Goal: Task Accomplishment & Management: Manage account settings

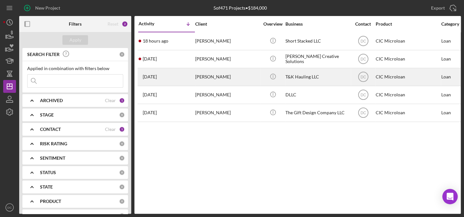
click at [215, 81] on div "[PERSON_NAME]" at bounding box center [227, 77] width 64 height 17
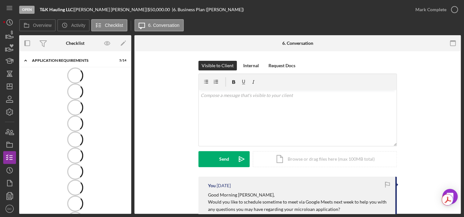
scroll to position [4, 0]
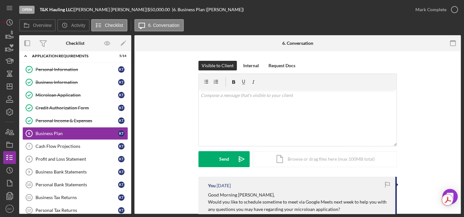
drag, startPoint x: 461, startPoint y: 106, endPoint x: 459, endPoint y: 114, distance: 8.5
click at [459, 114] on div "Open T&K Hauling LLC | [PERSON_NAME] | $50,000.00 | 6. Business Plan ([PERSON_N…" at bounding box center [232, 108] width 464 height 217
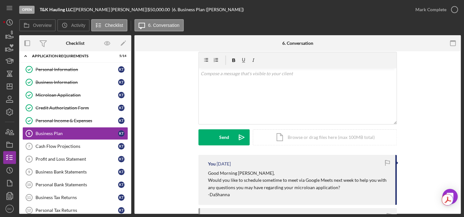
scroll to position [22, 0]
drag, startPoint x: 458, startPoint y: 116, endPoint x: 452, endPoint y: 93, distance: 23.6
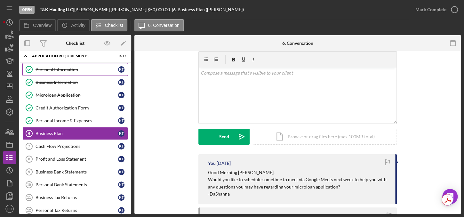
click at [54, 74] on link "Personal Information Personal Information K T" at bounding box center [75, 69] width 106 height 13
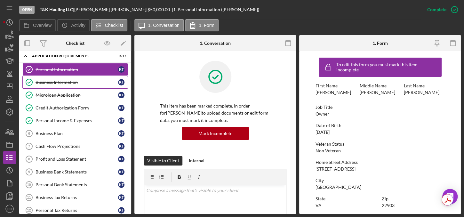
click at [55, 80] on div "Business Information" at bounding box center [77, 82] width 83 height 5
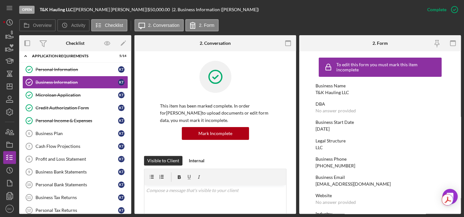
drag, startPoint x: 461, startPoint y: 92, endPoint x: 462, endPoint y: 116, distance: 24.4
click at [462, 116] on div "Open T&K Hauling LLC | [PERSON_NAME] | $50,000.00 | 2. Business Information ([P…" at bounding box center [232, 108] width 464 height 217
click at [448, 119] on form "To edit this form you must mark this item incomplete Business Name T&K Hauling …" at bounding box center [380, 132] width 162 height 163
drag, startPoint x: 462, startPoint y: 71, endPoint x: 464, endPoint y: 98, distance: 26.7
click at [464, 98] on html "Open T&K Hauling LLC | [PERSON_NAME] | $50,000.00 | 2. Business Information ([P…" at bounding box center [232, 108] width 464 height 217
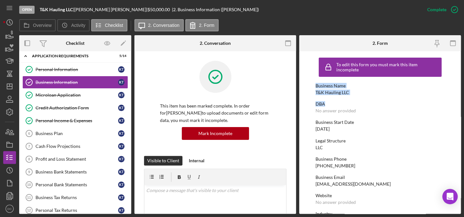
click at [456, 98] on form "To edit this form you must mark this item incomplete Business Name T&K Hauling …" at bounding box center [380, 132] width 162 height 163
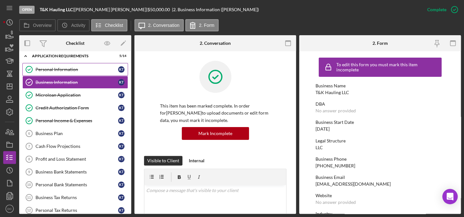
click at [70, 74] on link "Personal Information Personal Information K T" at bounding box center [75, 69] width 106 height 13
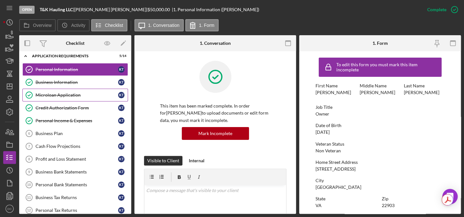
click at [59, 93] on div "Microloan Application" at bounding box center [77, 95] width 83 height 5
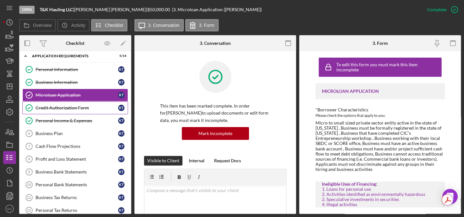
click at [58, 106] on div "Credit Authorization Form" at bounding box center [77, 107] width 83 height 5
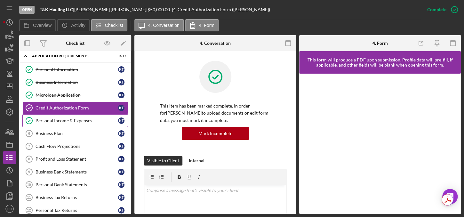
click at [67, 120] on div "Personal Income & Expenses" at bounding box center [77, 120] width 83 height 5
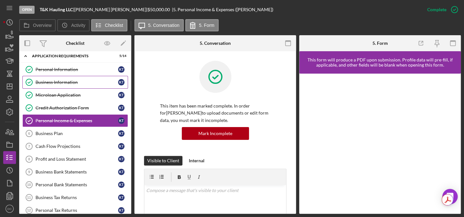
click at [64, 83] on div "Business Information" at bounding box center [77, 82] width 83 height 5
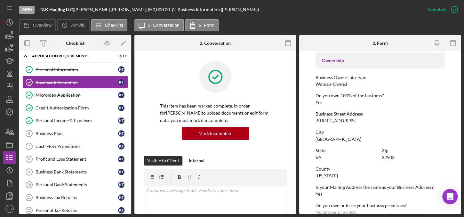
scroll to position [214, 0]
click at [7, 89] on polygon "button" at bounding box center [9, 86] width 5 height 5
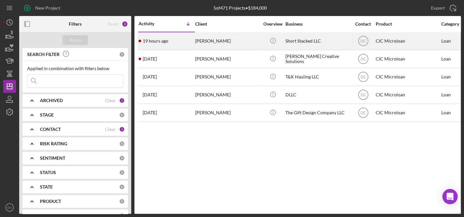
click at [214, 44] on div "[PERSON_NAME]" at bounding box center [227, 41] width 64 height 17
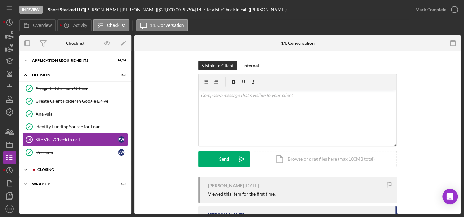
click at [55, 169] on div "CLOSING" at bounding box center [80, 170] width 86 height 4
drag, startPoint x: 131, startPoint y: 132, endPoint x: 130, endPoint y: 167, distance: 35.6
click at [130, 167] on div "Overview Internal Workflow Stage In Review Icon/Dropdown Arrow Archive (can una…" at bounding box center [240, 124] width 442 height 179
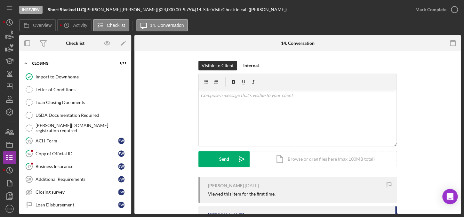
scroll to position [109, 0]
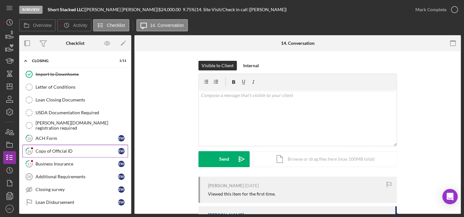
click at [69, 153] on link "16 Copy of Official ID E W" at bounding box center [75, 151] width 106 height 13
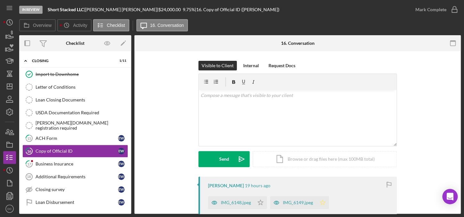
click at [322, 199] on icon "Icon/Star" at bounding box center [322, 202] width 13 height 13
click at [452, 11] on icon "button" at bounding box center [455, 10] width 16 height 16
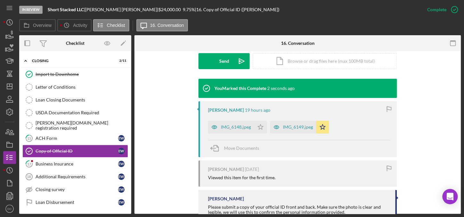
scroll to position [188, 0]
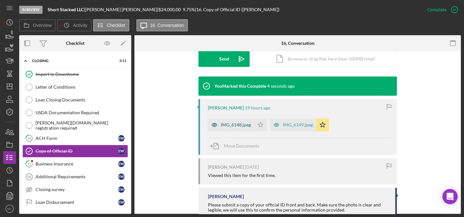
click at [233, 127] on div "IMG_6148.jpeg" at bounding box center [231, 124] width 46 height 13
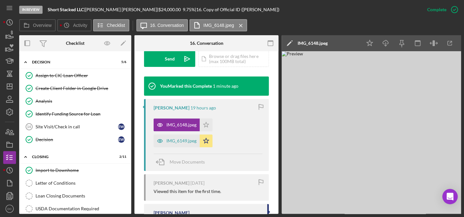
scroll to position [0, 0]
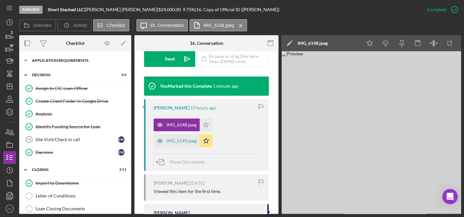
click at [52, 61] on div "APPLICATION REQUIREMENTS" at bounding box center [77, 61] width 91 height 4
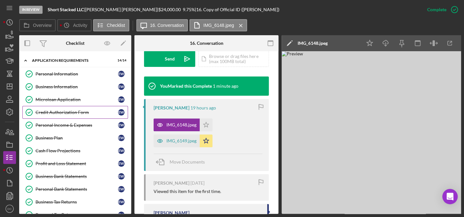
click at [64, 110] on div "Credit Authorization Form" at bounding box center [77, 112] width 83 height 5
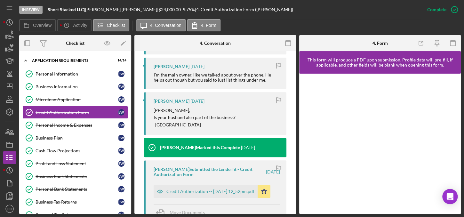
scroll to position [271, 0]
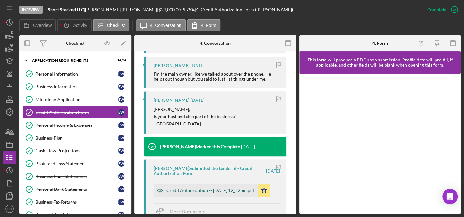
click at [219, 185] on div "Credit Authorization -- [DATE] 12_52pm.pdf" at bounding box center [206, 190] width 104 height 13
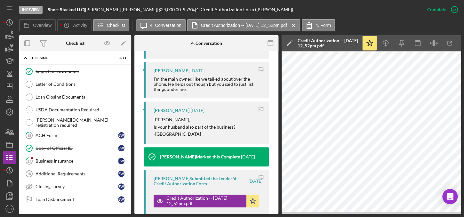
scroll to position [305, 0]
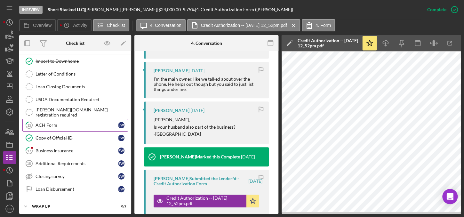
click at [62, 123] on div "ACH Form" at bounding box center [77, 125] width 83 height 5
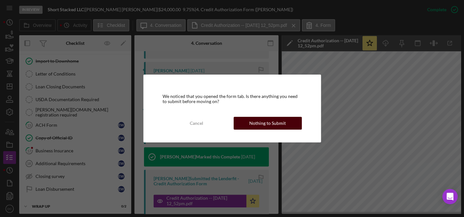
click at [270, 120] on div "Nothing to Submit" at bounding box center [267, 123] width 36 height 13
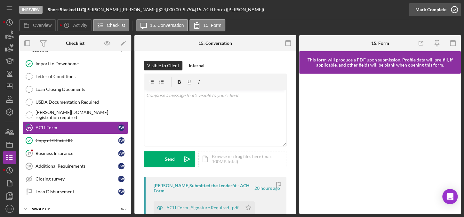
click at [454, 8] on icon "button" at bounding box center [455, 10] width 16 height 16
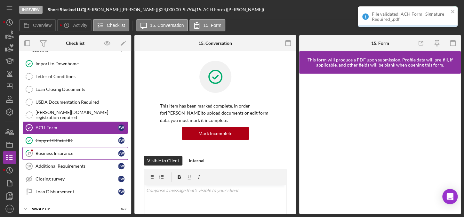
click at [57, 153] on link "17 Business Insurance E W" at bounding box center [75, 153] width 106 height 13
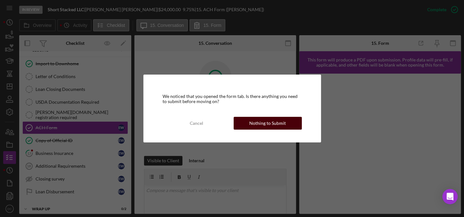
click at [255, 120] on div "Nothing to Submit" at bounding box center [267, 123] width 36 height 13
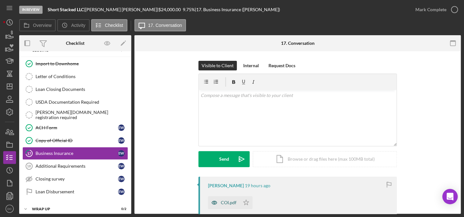
click at [230, 203] on div "COI.pdf" at bounding box center [229, 202] width 16 height 5
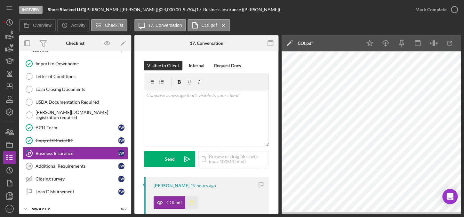
click at [191, 205] on icon "Icon/Star" at bounding box center [191, 202] width 13 height 13
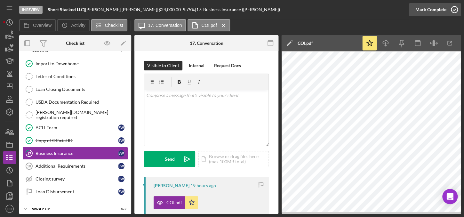
click at [456, 10] on icon "button" at bounding box center [455, 10] width 16 height 16
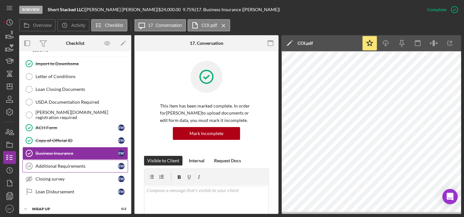
click at [72, 164] on div "Additional Requirements" at bounding box center [77, 166] width 83 height 5
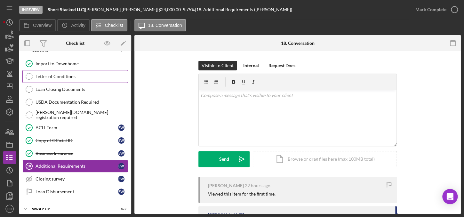
click at [64, 70] on link "Letter of Conditions Letter of Conditions" at bounding box center [75, 76] width 106 height 13
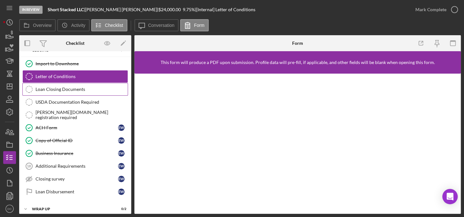
click at [74, 83] on link "Loan Closing Documents Loan Closing Documents" at bounding box center [75, 89] width 106 height 13
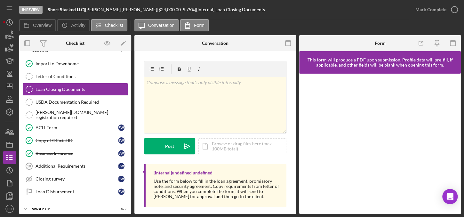
click at [359, 207] on div at bounding box center [380, 144] width 162 height 140
drag, startPoint x: 310, startPoint y: 107, endPoint x: 460, endPoint y: 173, distance: 163.4
drag, startPoint x: 446, startPoint y: 179, endPoint x: 455, endPoint y: 139, distance: 41.0
click at [455, 139] on div at bounding box center [380, 144] width 162 height 140
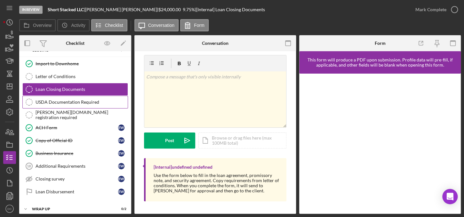
click at [61, 100] on div "USDA Documentation Required" at bounding box center [82, 102] width 92 height 5
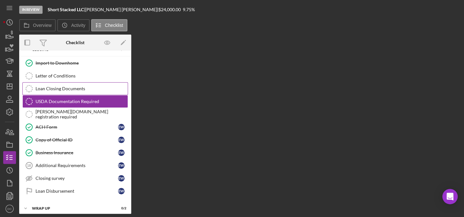
click at [61, 88] on div "Loan Closing Documents" at bounding box center [82, 88] width 92 height 5
